Goal: Communication & Community: Answer question/provide support

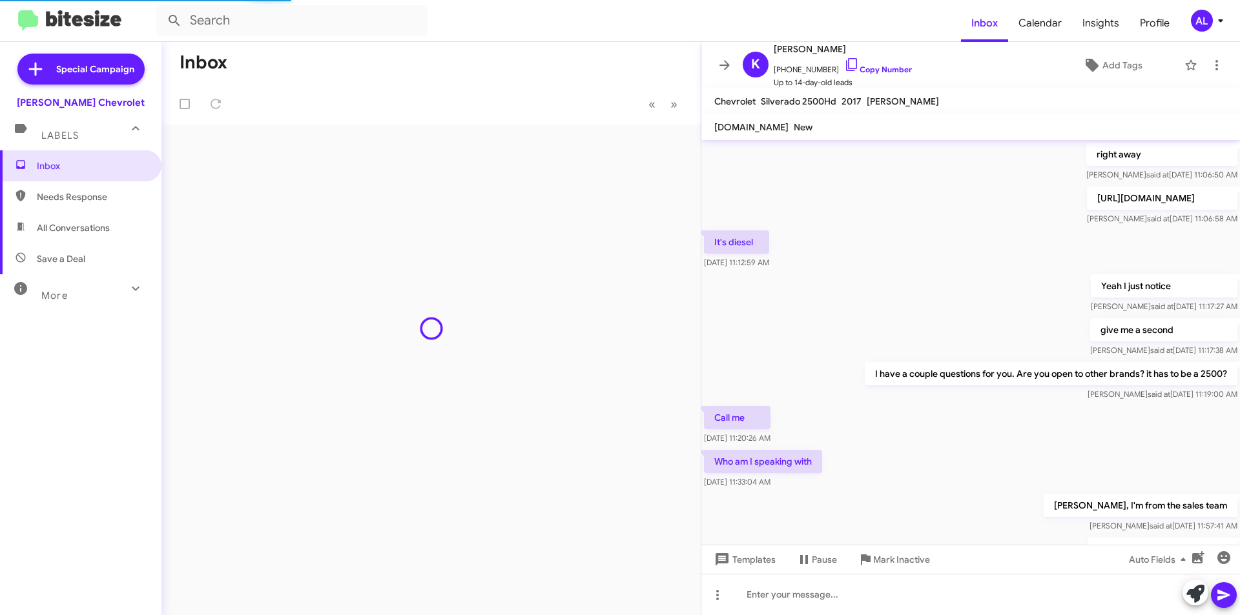
scroll to position [577, 0]
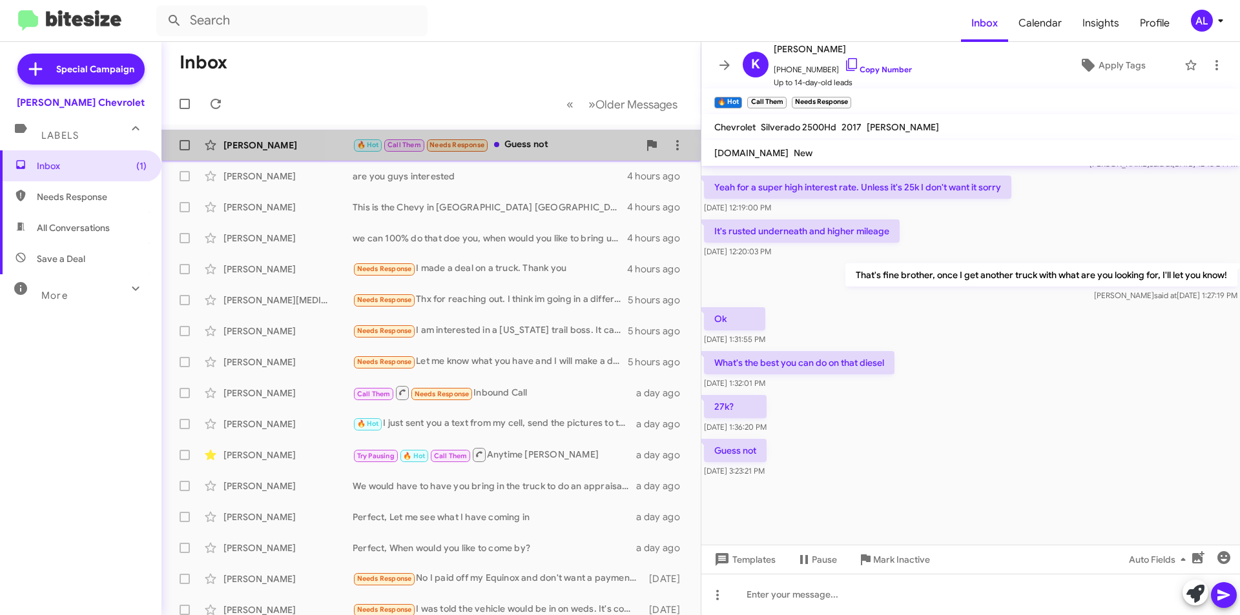
click at [528, 147] on div "🔥 Hot Call Them Needs Response Guess not" at bounding box center [496, 145] width 286 height 15
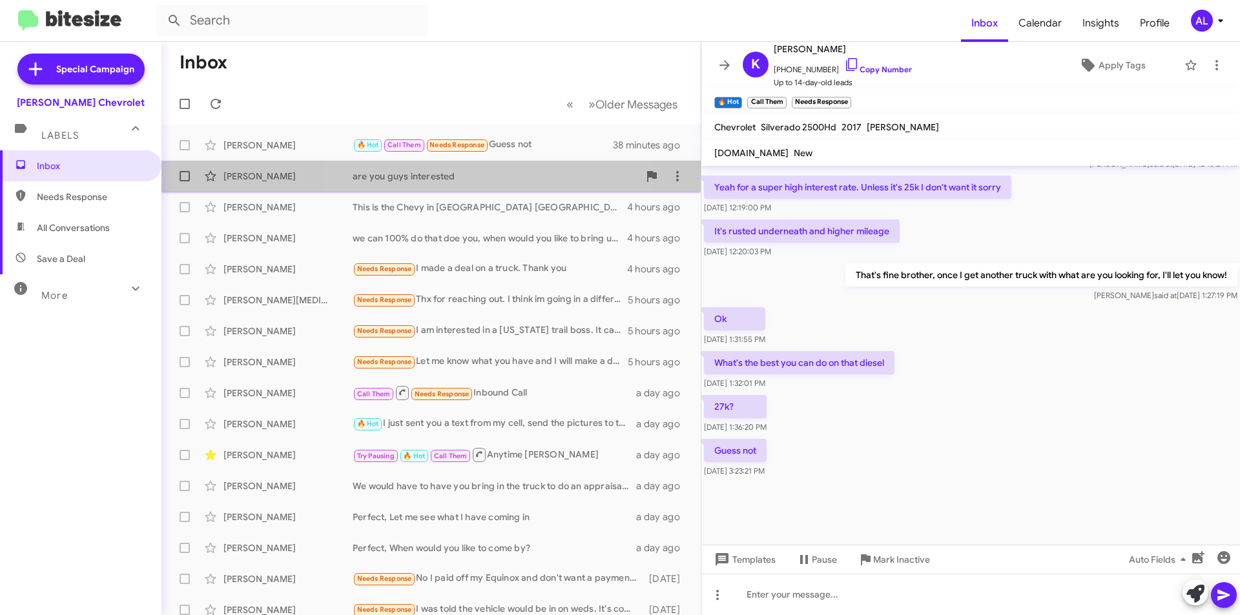
click at [460, 188] on div "Karlin Ramos Argueta are you guys interested 4 hours ago" at bounding box center [431, 176] width 518 height 26
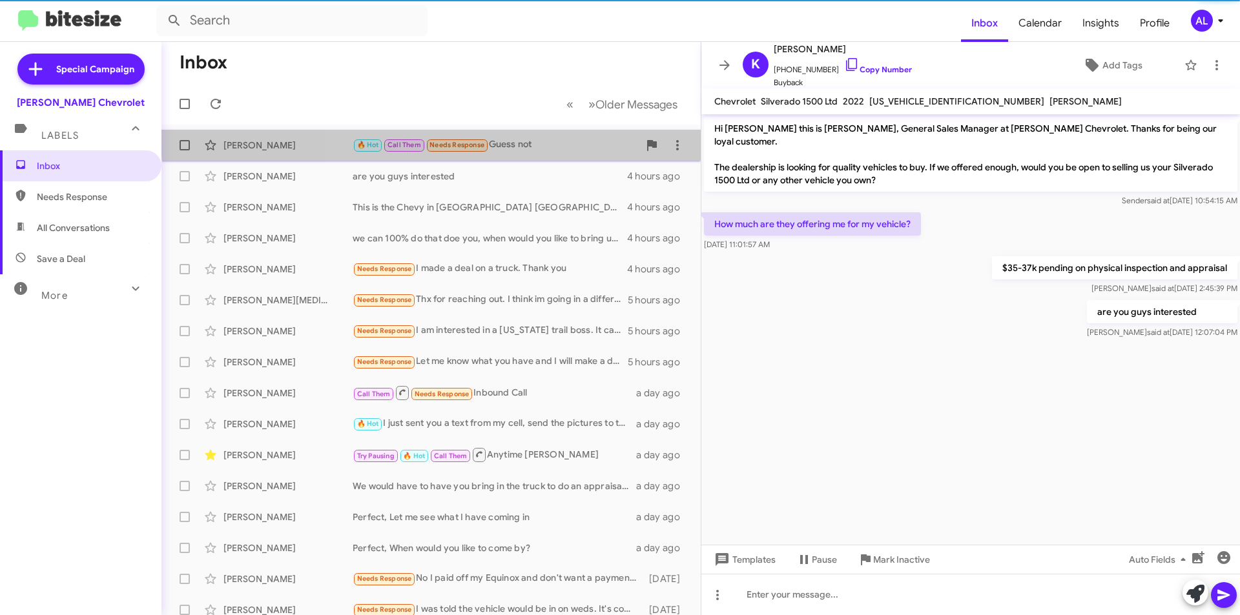
click at [517, 136] on div "Kyle Mahoney 🔥 Hot Call Them Needs Response Guess not 38 minutes ago" at bounding box center [431, 145] width 518 height 26
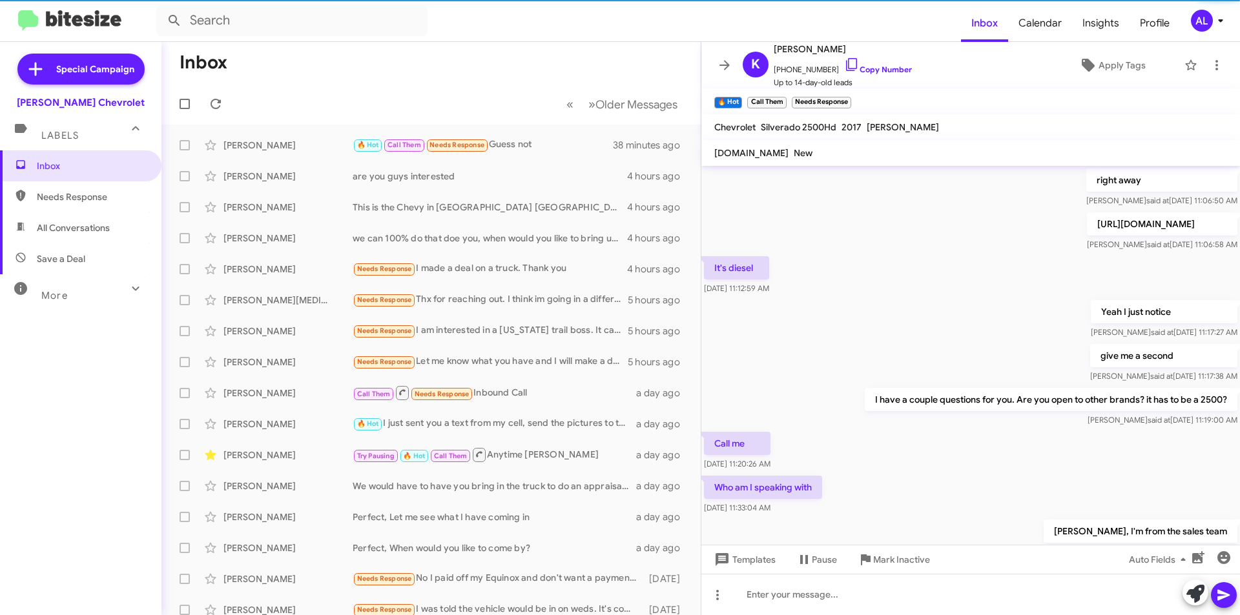
scroll to position [602, 0]
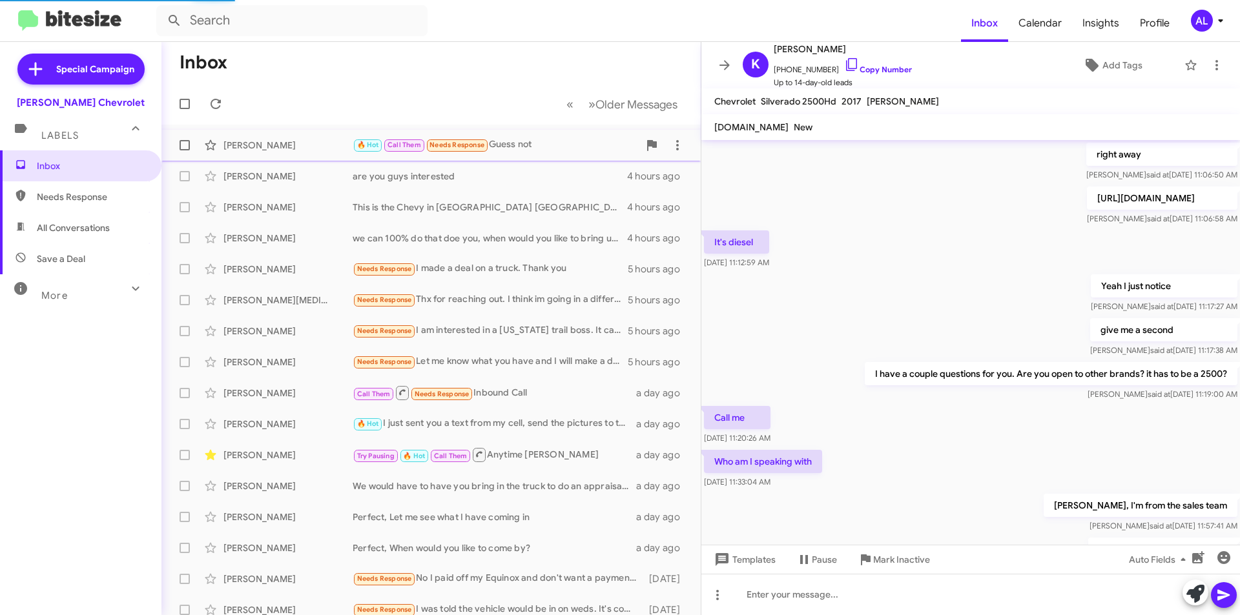
scroll to position [577, 0]
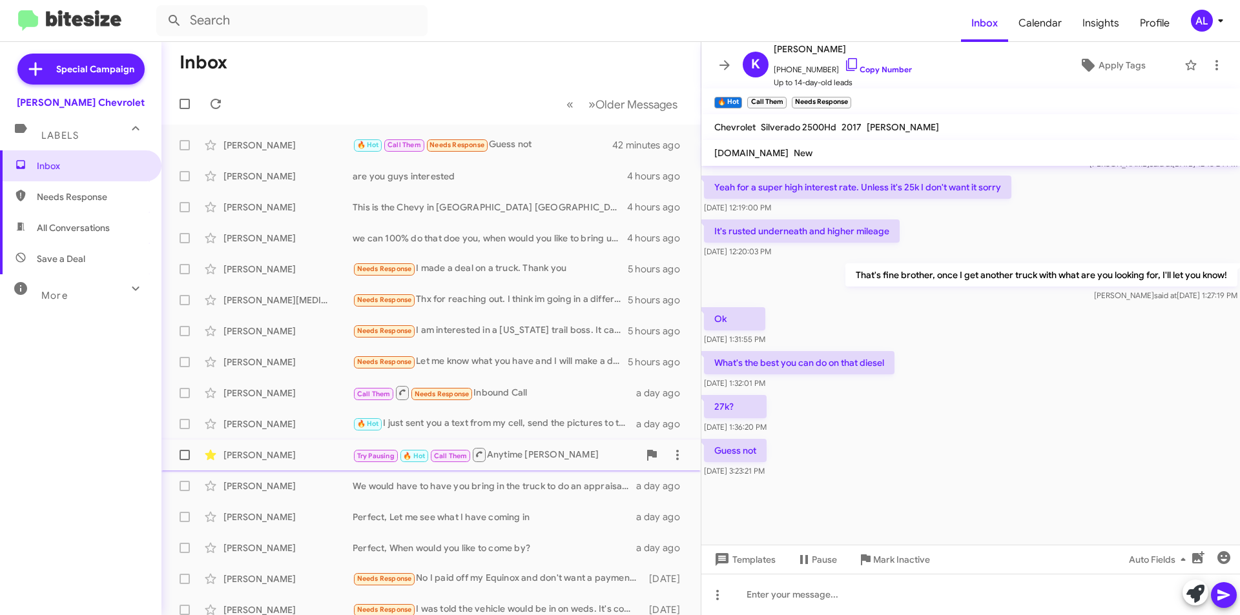
click at [543, 456] on div "Try Pausing 🔥 Hot Call Them Anytime James" at bounding box center [496, 455] width 286 height 16
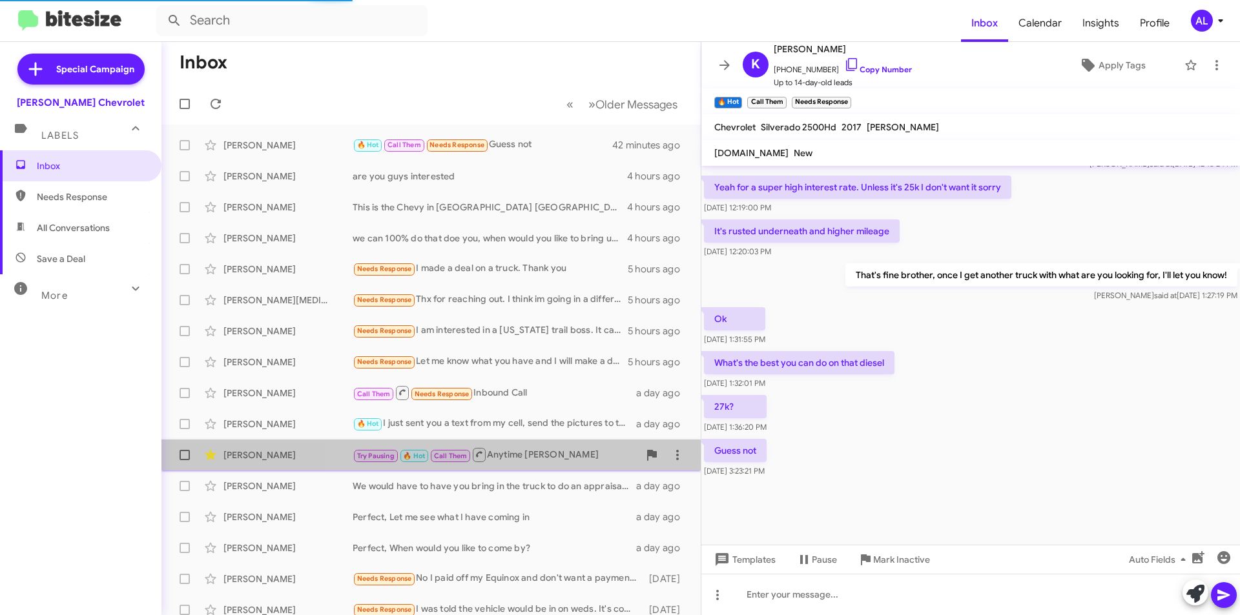
click at [570, 457] on div "Try Pausing 🔥 Hot Call Them Anytime James" at bounding box center [496, 455] width 286 height 16
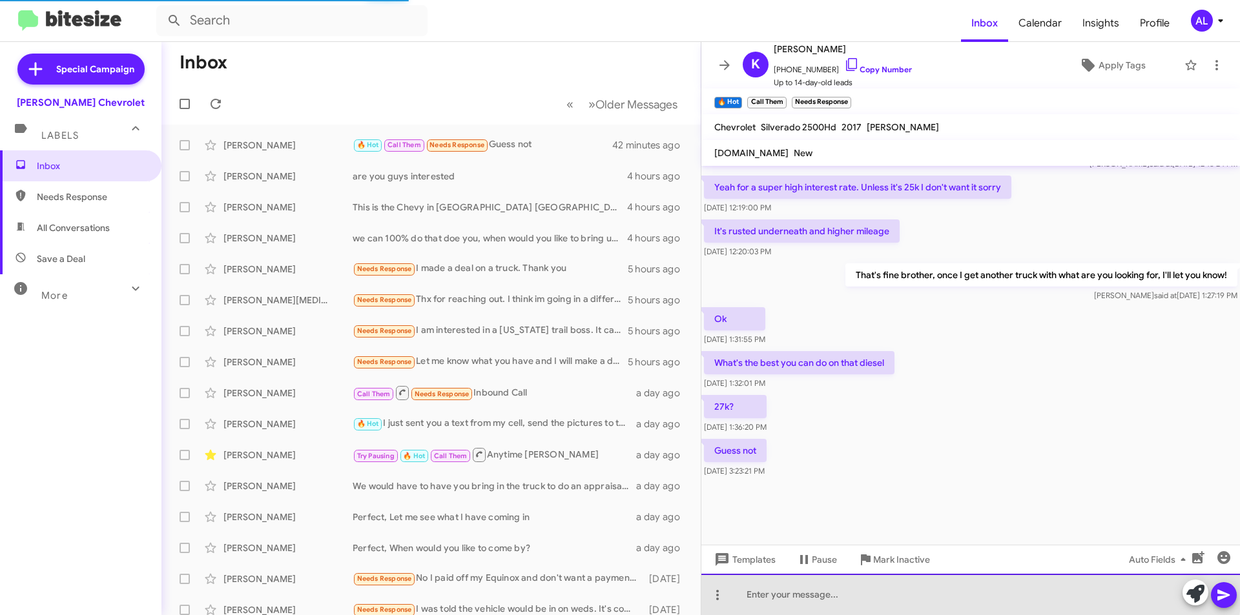
click at [801, 588] on div at bounding box center [970, 594] width 538 height 41
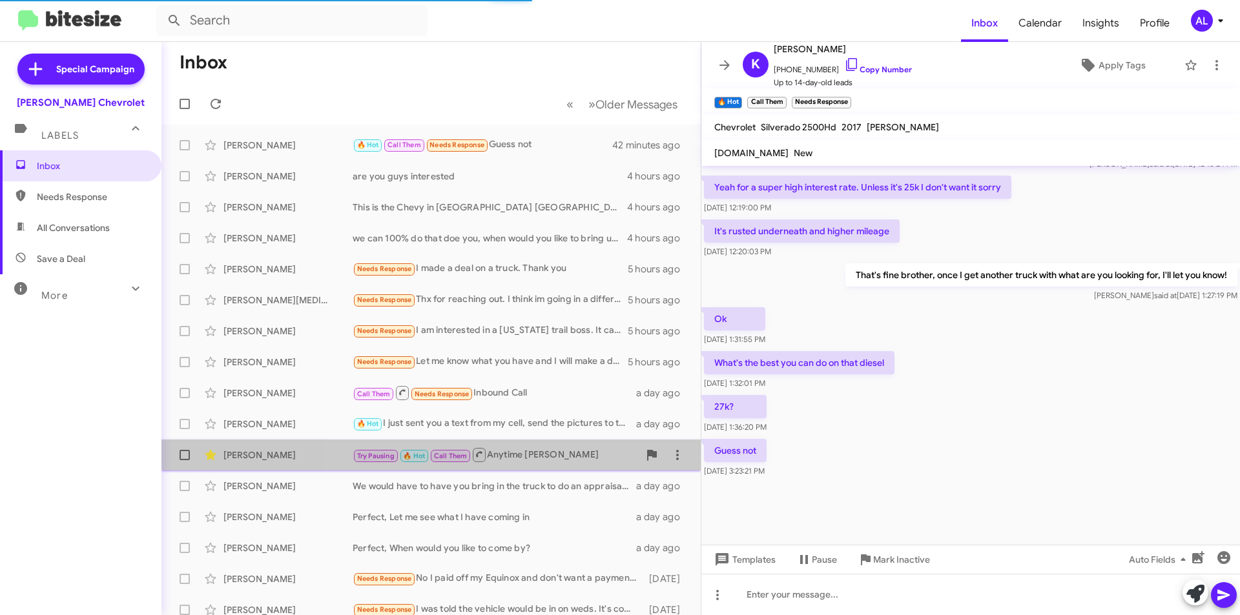
click at [545, 458] on div "Try Pausing 🔥 Hot Call Them Anytime James" at bounding box center [496, 455] width 286 height 16
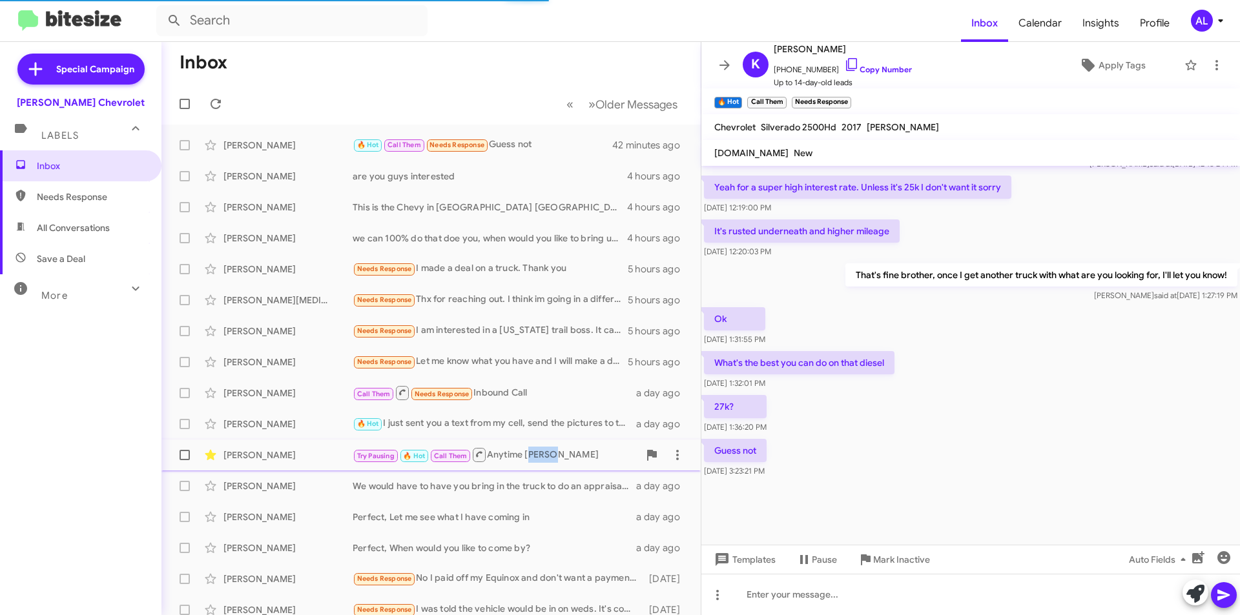
click at [545, 458] on div "Try Pausing 🔥 Hot Call Them Anytime James" at bounding box center [496, 455] width 286 height 16
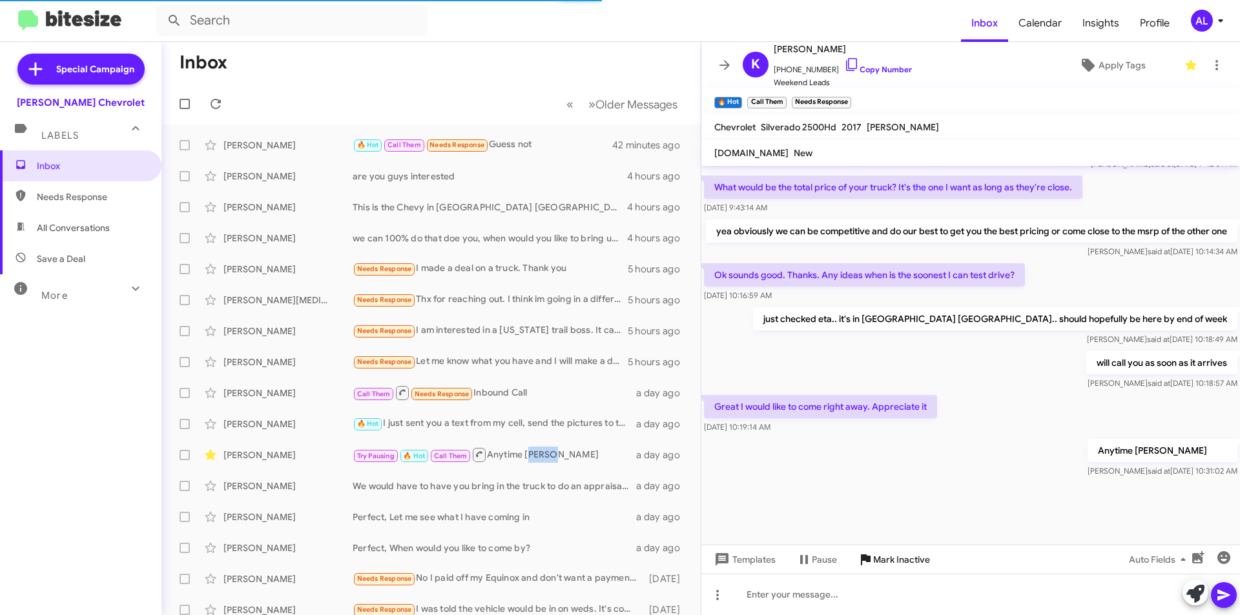
scroll to position [590, 0]
click at [892, 600] on div at bounding box center [970, 594] width 538 height 41
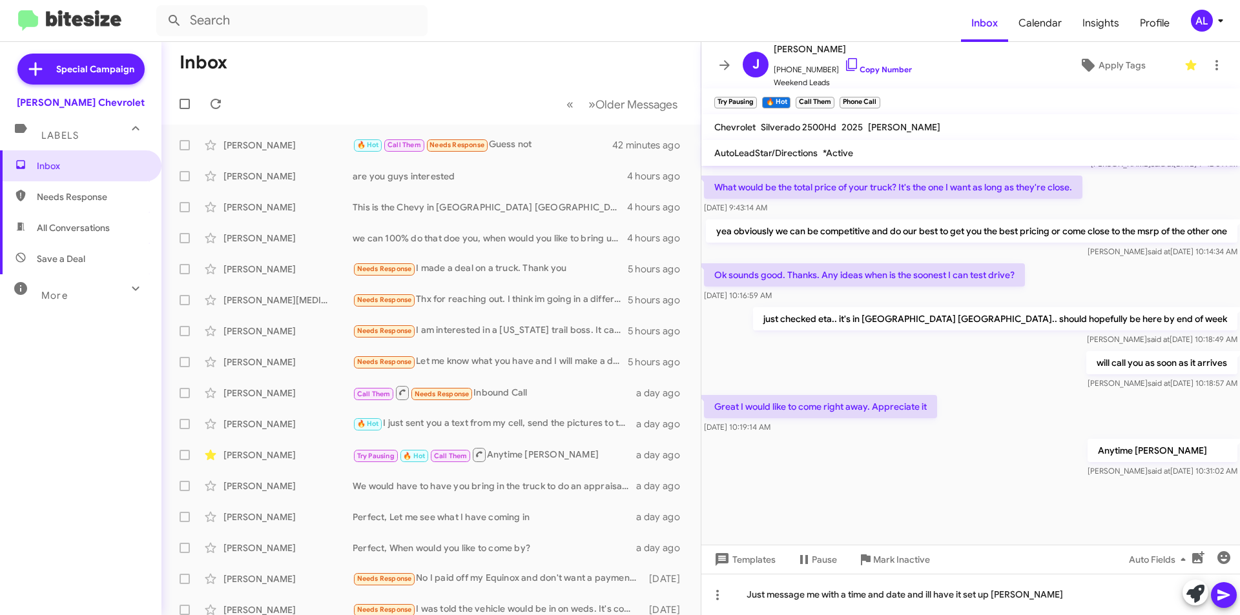
click at [1224, 588] on icon at bounding box center [1223, 595] width 15 height 15
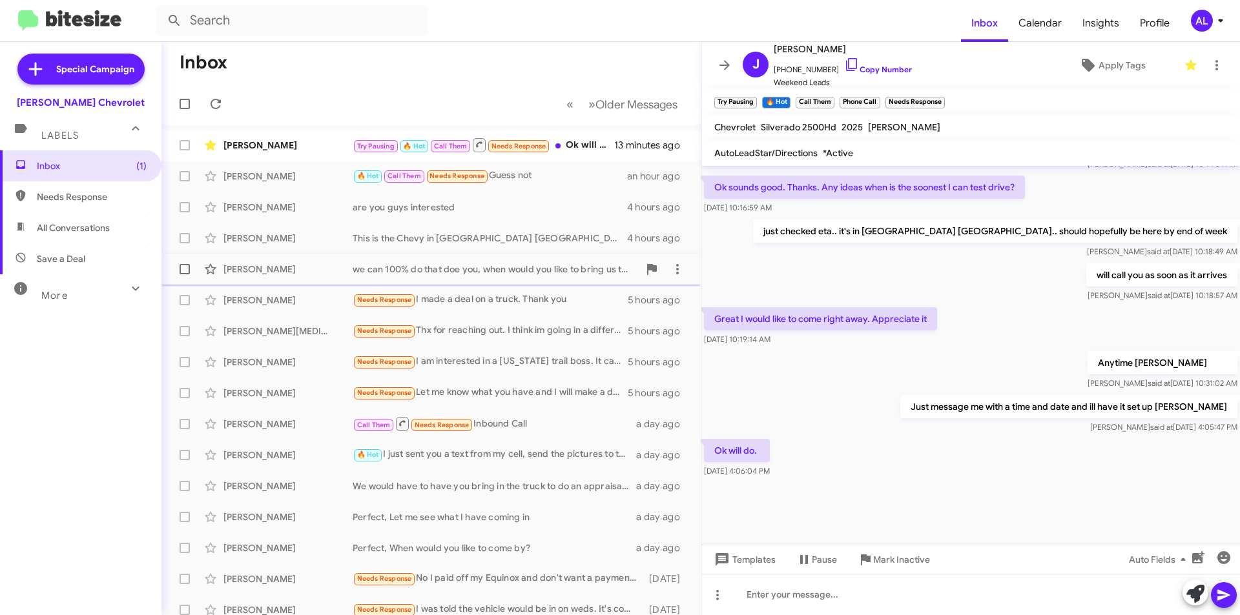
click at [501, 266] on div "we can 100% do that doe you, when would you like to bring us that vehicle and c…" at bounding box center [496, 269] width 286 height 13
click at [573, 149] on div "Try Pausing 🔥 Hot Call Them Needs Response Ok will do." at bounding box center [496, 145] width 286 height 16
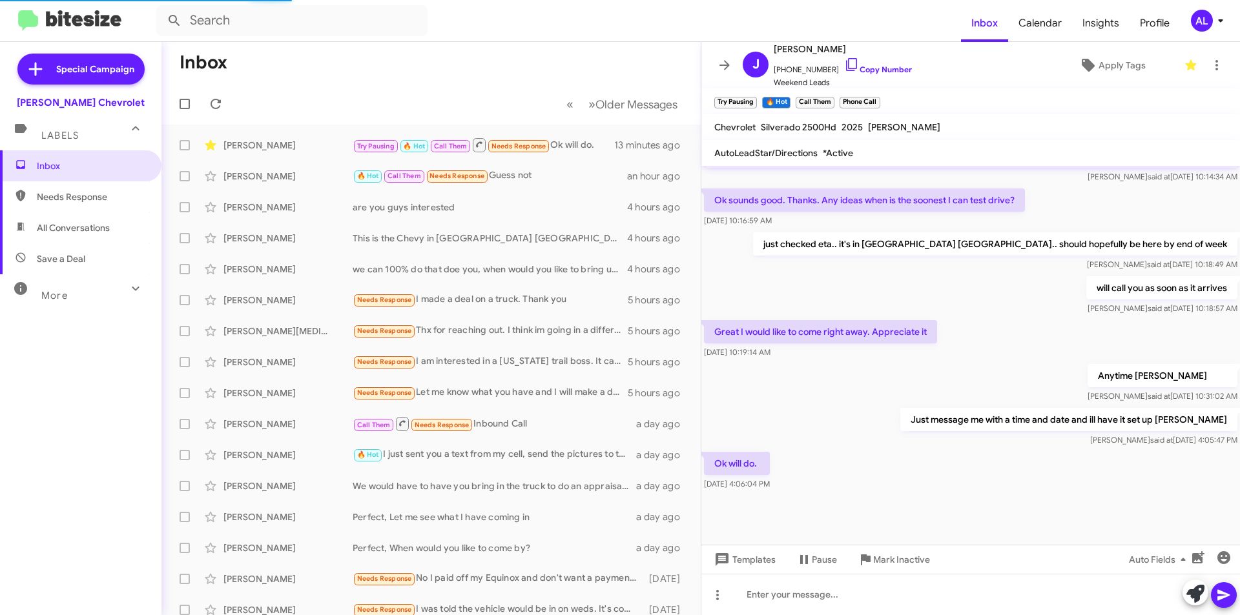
scroll to position [590, 0]
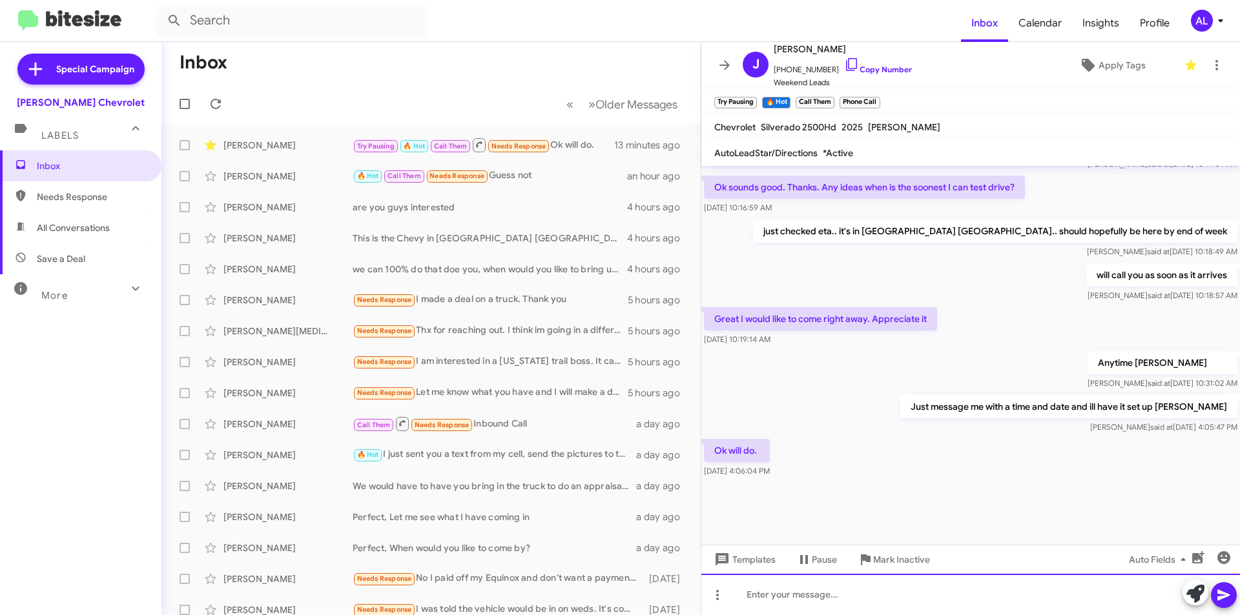
click at [820, 599] on div at bounding box center [970, 594] width 538 height 41
click at [1224, 586] on span at bounding box center [1223, 595] width 15 height 26
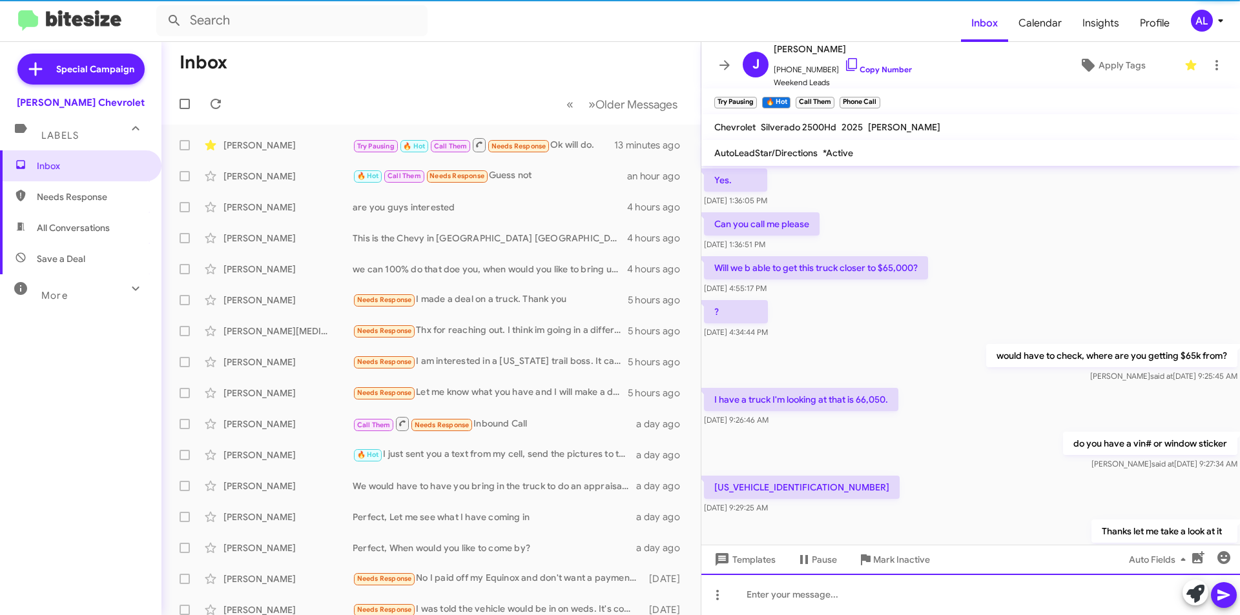
scroll to position [65, 0]
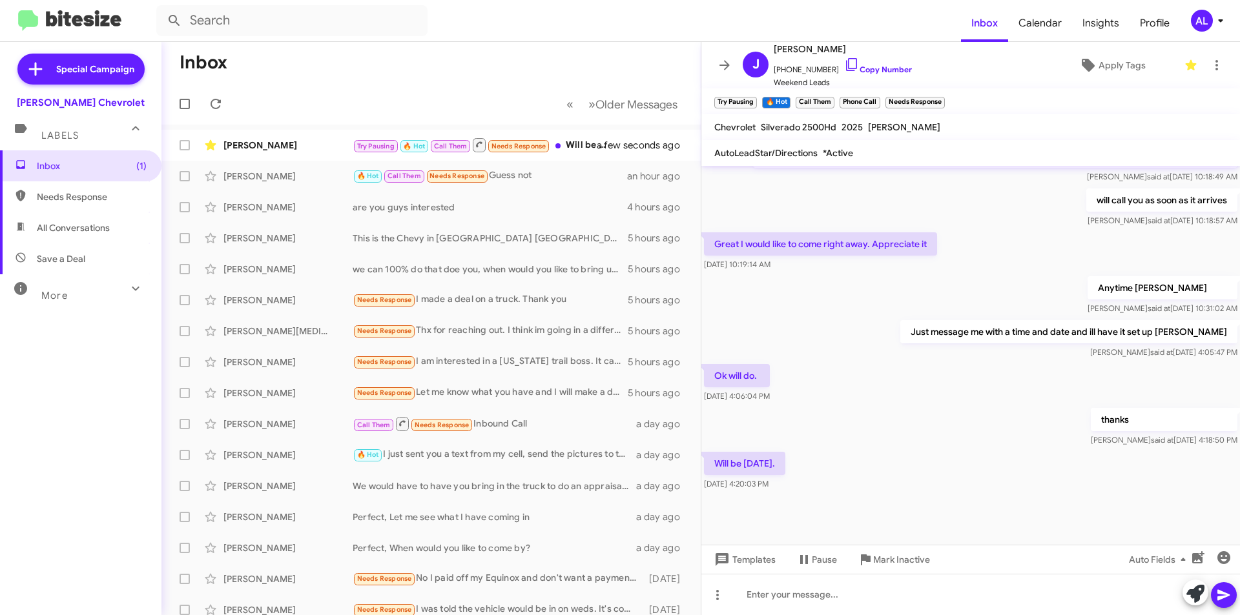
scroll to position [590, 0]
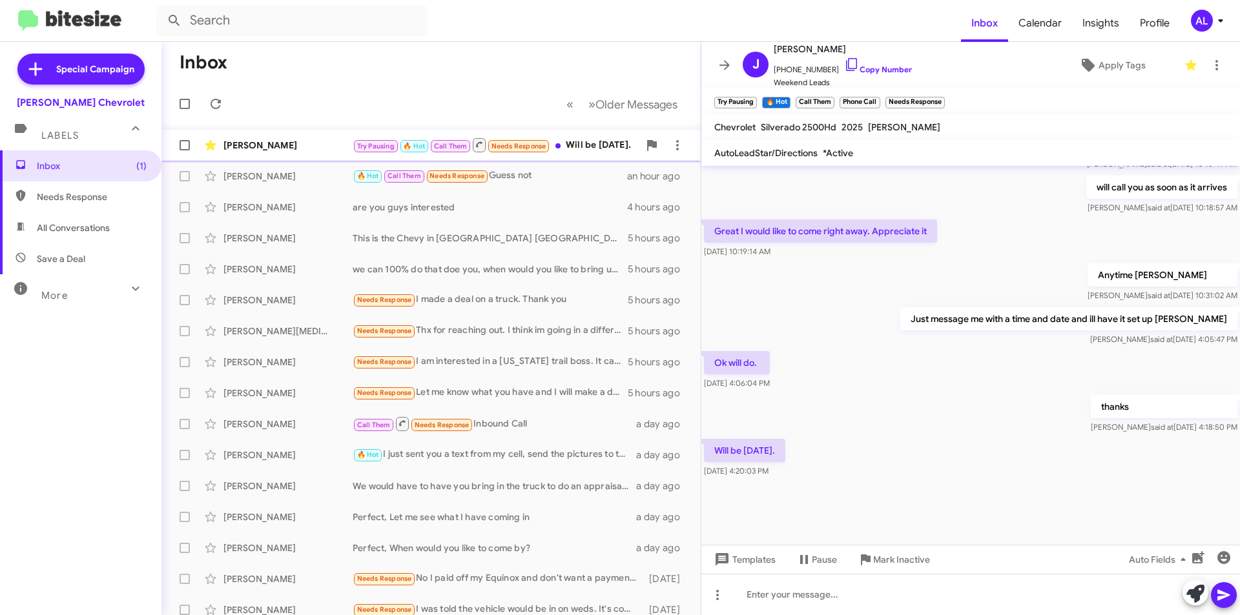
click at [584, 150] on div "Try Pausing 🔥 Hot Call Them Needs Response Will be tomorrow." at bounding box center [496, 145] width 286 height 16
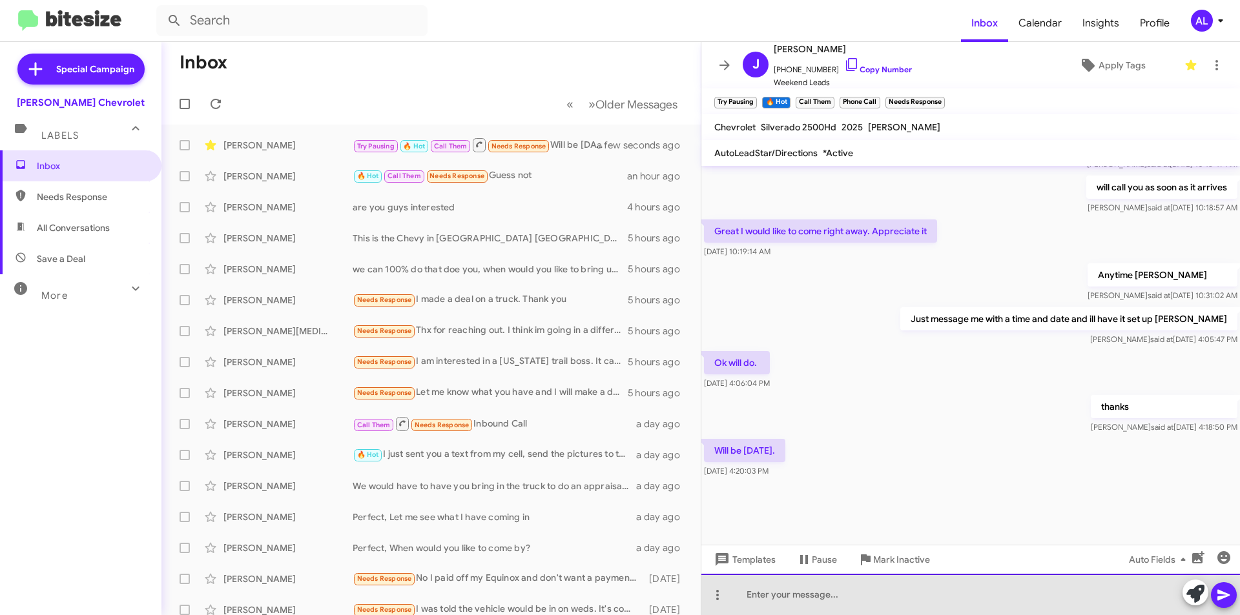
click at [850, 608] on div at bounding box center [970, 594] width 538 height 41
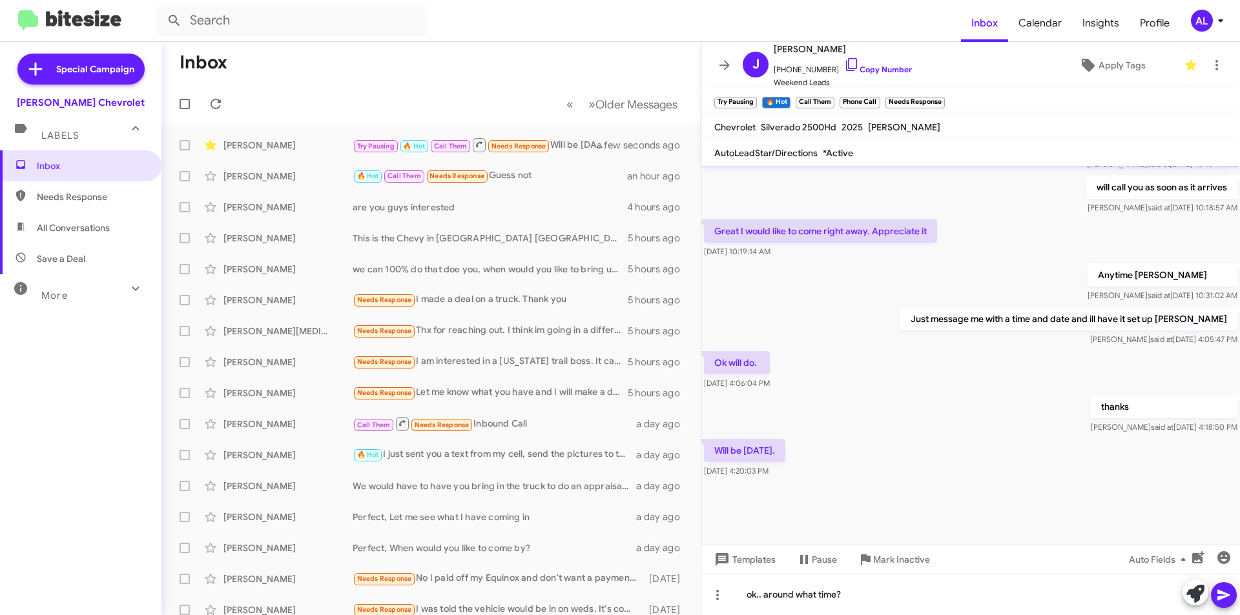
click at [1231, 603] on span at bounding box center [1223, 595] width 15 height 26
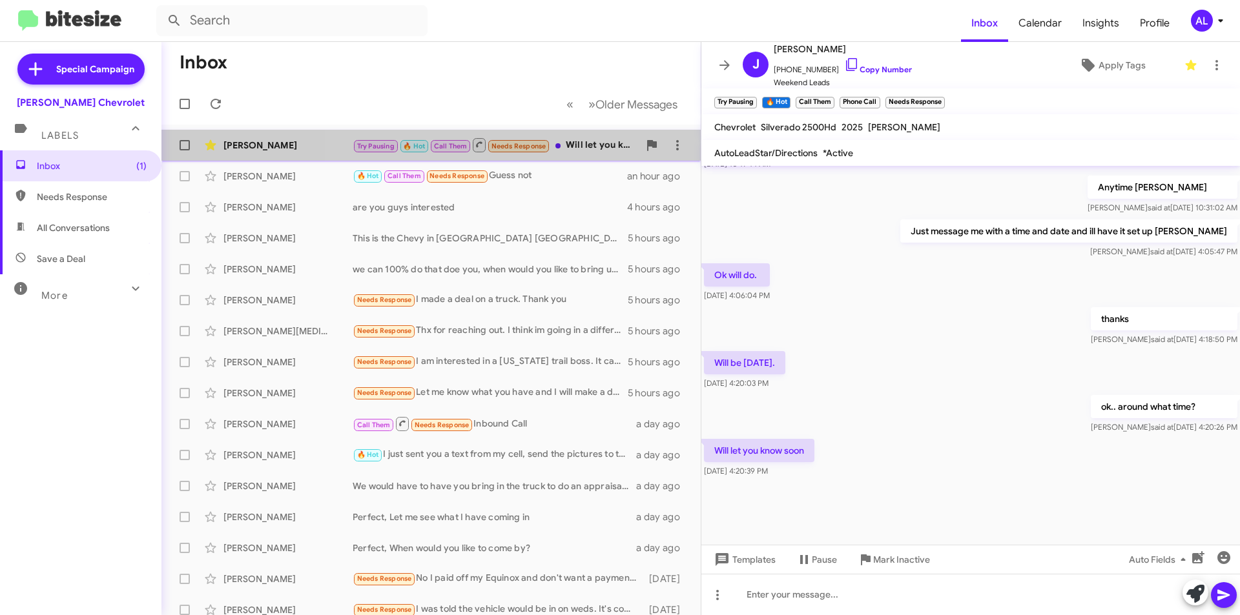
click at [606, 139] on div "Try Pausing 🔥 Hot Call Them Needs Response Will let you know soon" at bounding box center [496, 145] width 286 height 16
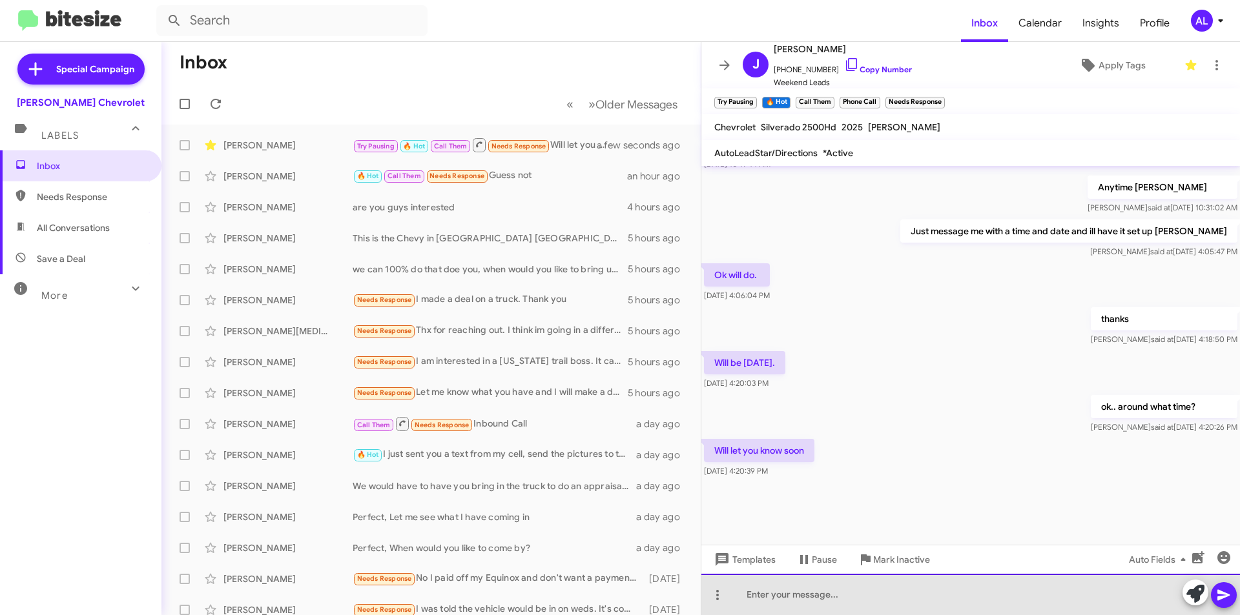
click at [803, 613] on div at bounding box center [970, 594] width 538 height 41
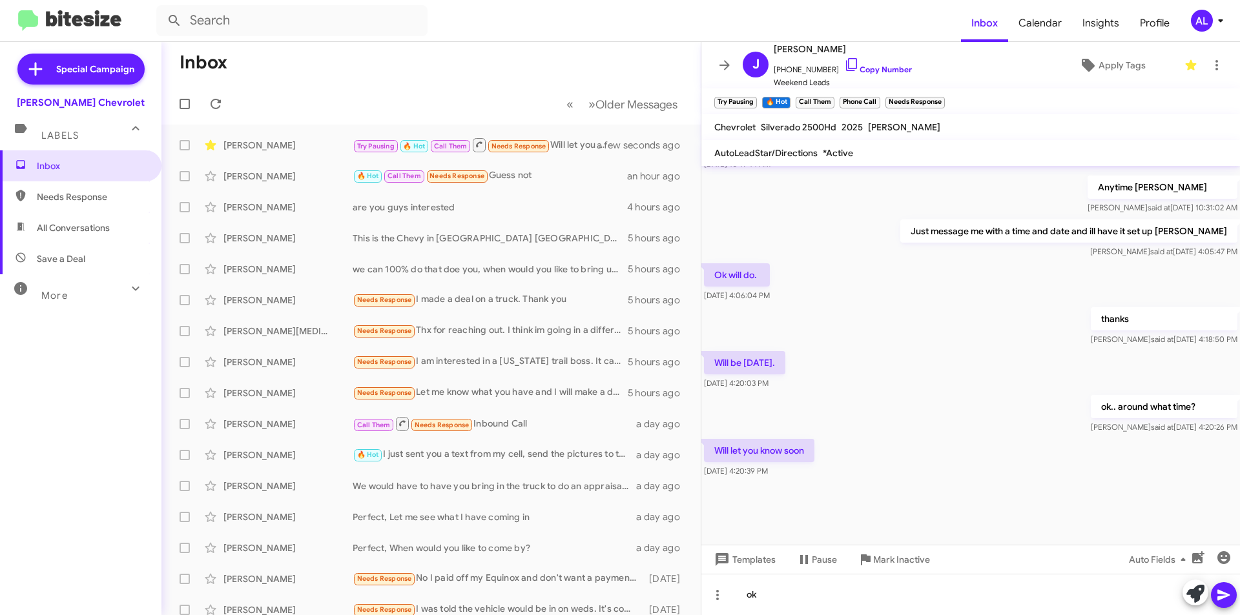
click at [1227, 597] on icon at bounding box center [1223, 595] width 12 height 11
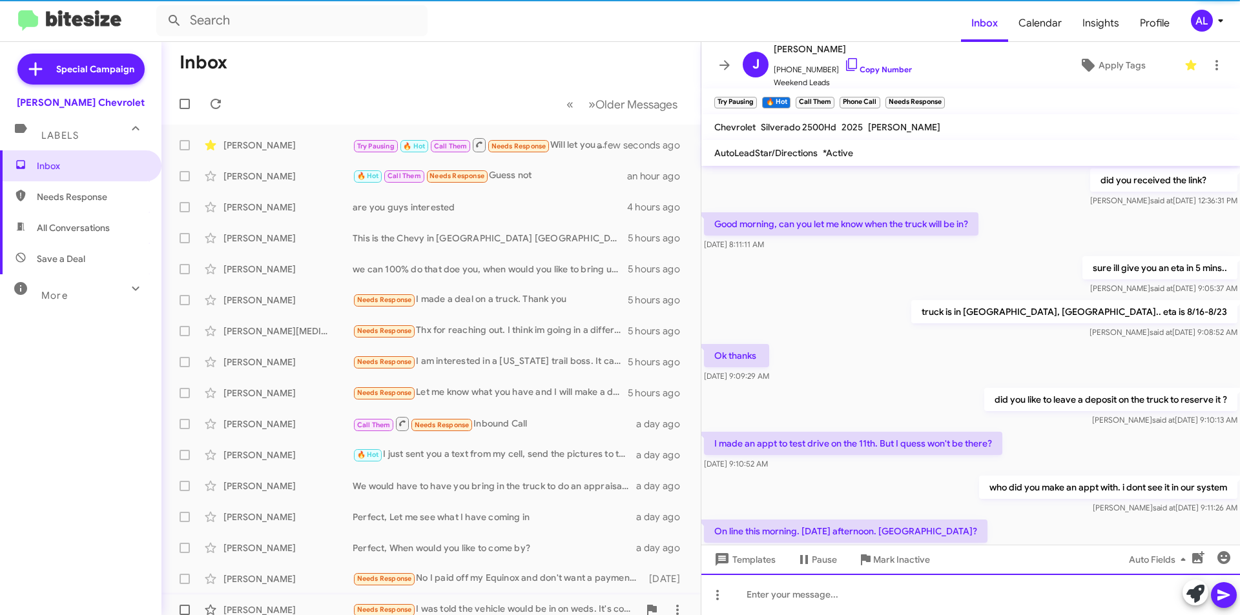
scroll to position [65, 0]
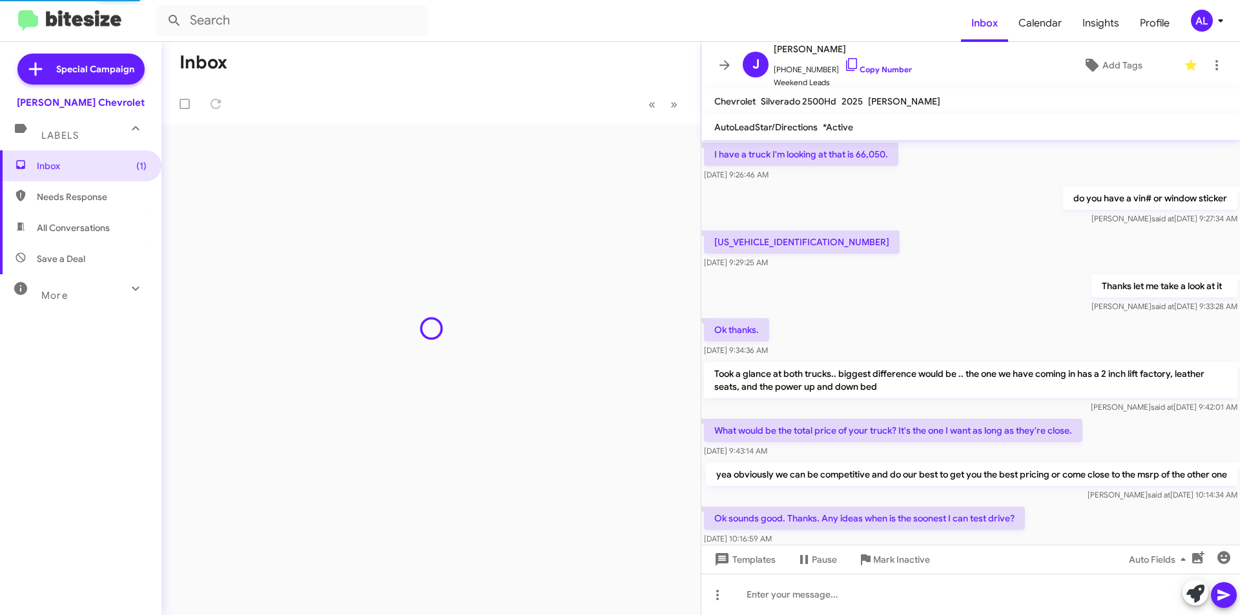
scroll to position [564, 0]
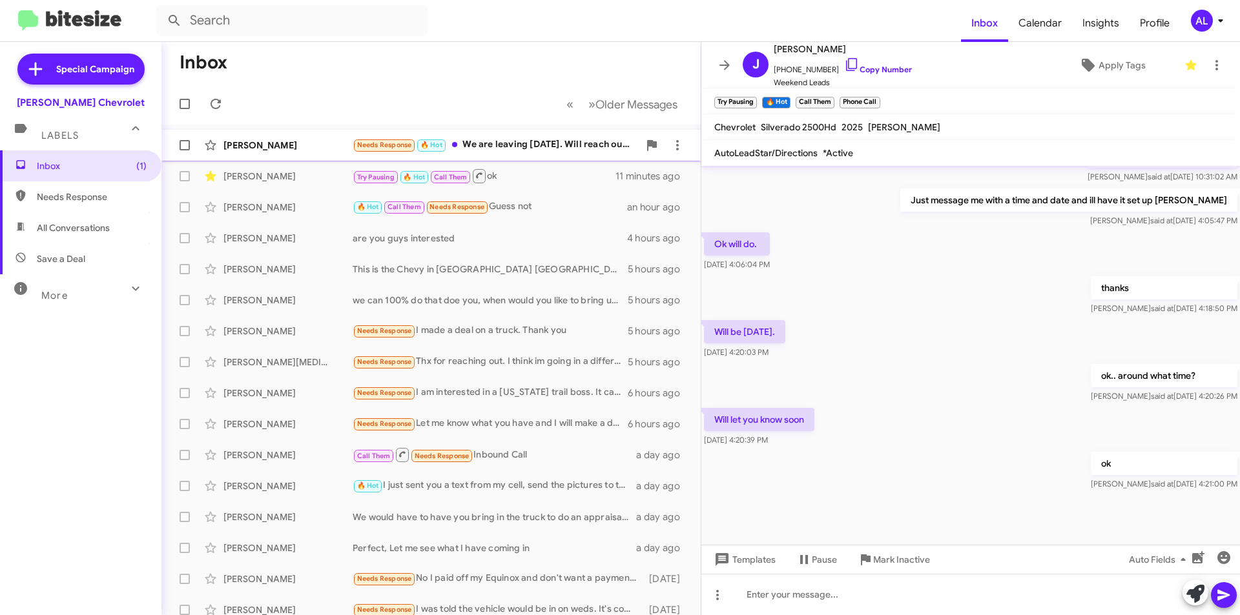
click at [522, 148] on div "Needs Response 🔥 Hot We are leaving tomorrow. Will reach out when we return." at bounding box center [496, 145] width 286 height 15
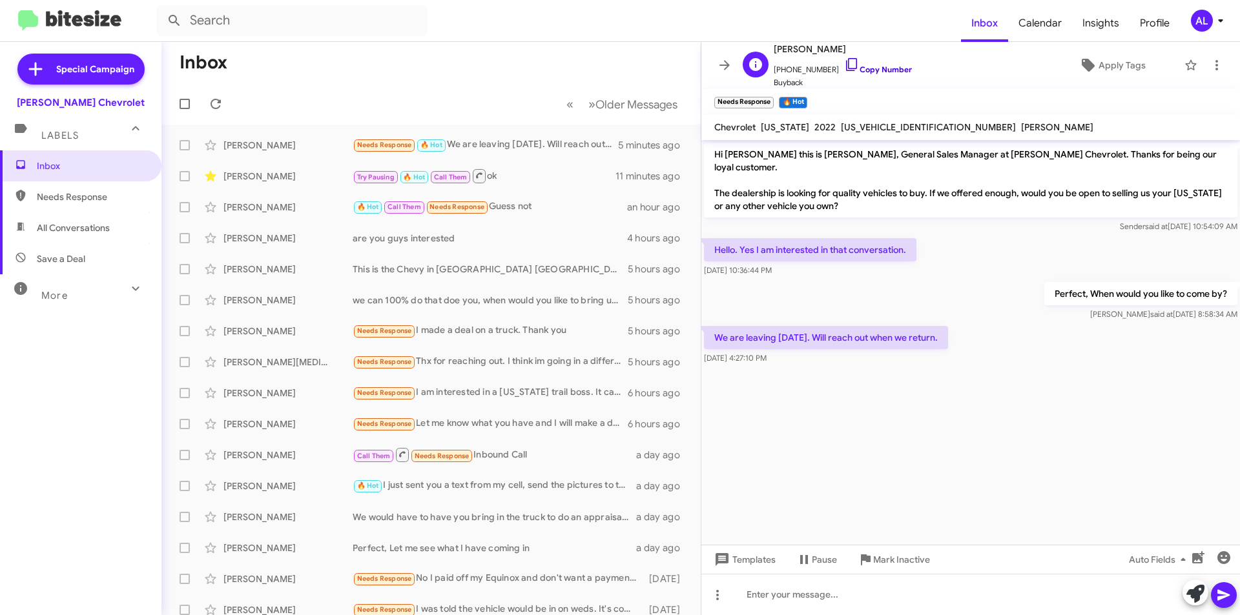
drag, startPoint x: 845, startPoint y: 64, endPoint x: 841, endPoint y: 70, distance: 7.5
click at [845, 64] on icon at bounding box center [851, 64] width 15 height 15
